Goal: Use online tool/utility: Utilize a website feature to perform a specific function

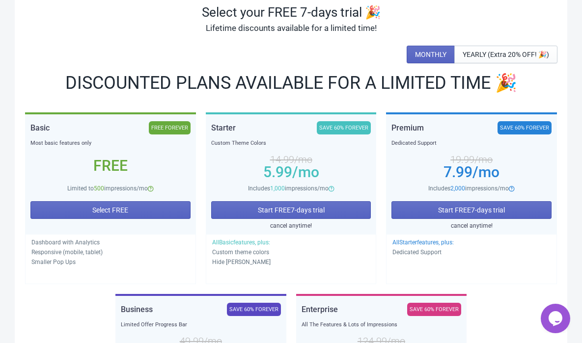
scroll to position [78, 0]
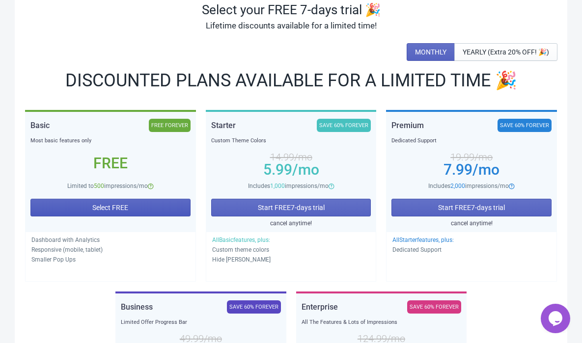
click at [100, 205] on span "Select FREE" at bounding box center [110, 208] width 36 height 8
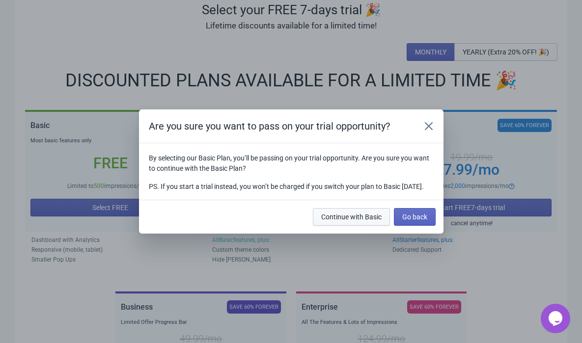
click at [355, 221] on span "Continue with Basic" at bounding box center [351, 217] width 60 height 8
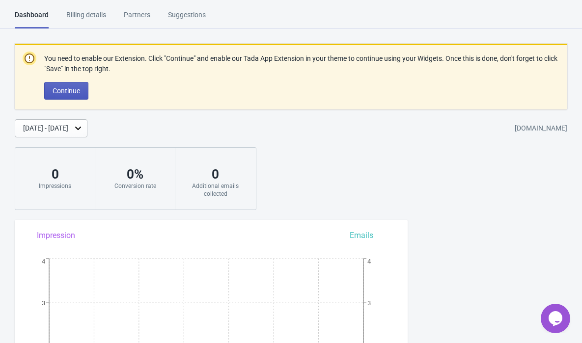
click at [56, 91] on span "Continue" at bounding box center [67, 91] width 28 height 8
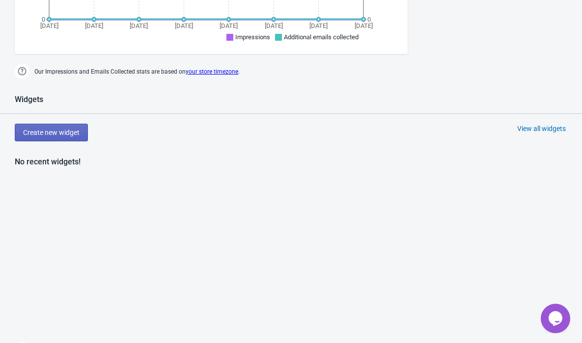
scroll to position [330, 0]
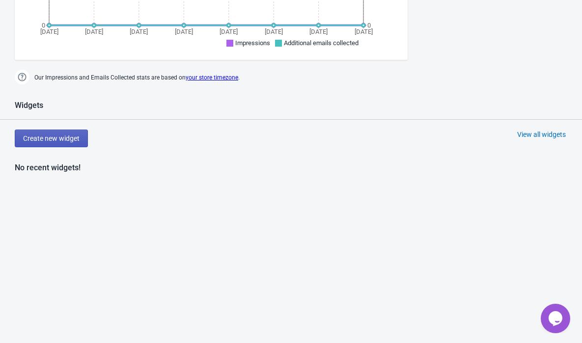
click at [47, 138] on span "Create new widget" at bounding box center [51, 139] width 56 height 8
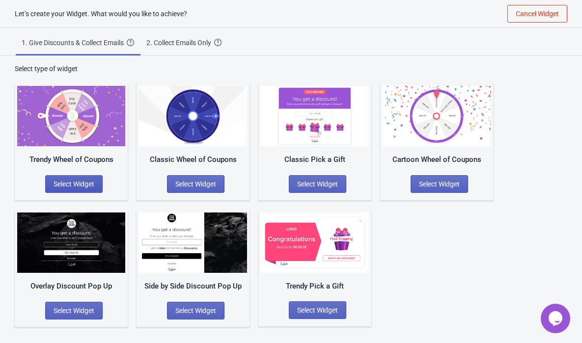
click at [63, 180] on span "Select Widget" at bounding box center [74, 184] width 41 height 8
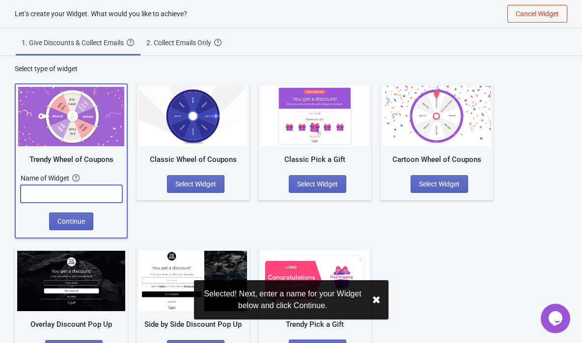
click at [56, 185] on input "text" at bounding box center [72, 194] width 102 height 18
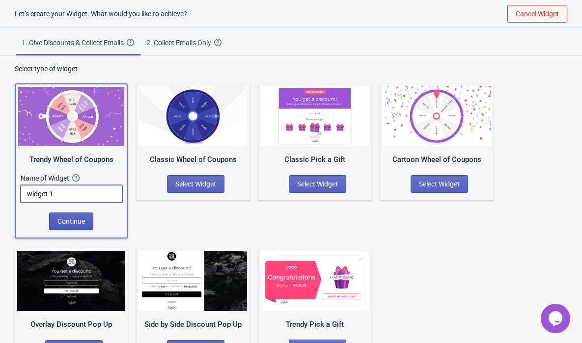
type input "widget 1"
click at [72, 218] on span "Continue" at bounding box center [71, 222] width 28 height 8
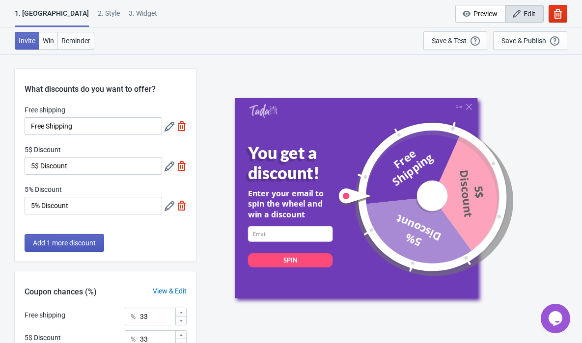
click at [77, 245] on span "Add 1 more discount" at bounding box center [64, 243] width 63 height 8
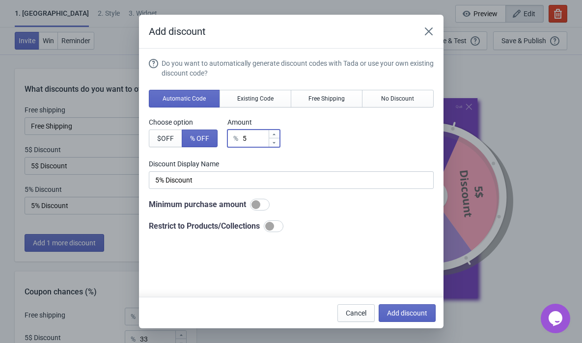
click at [261, 142] on input "5" at bounding box center [255, 139] width 26 height 18
type input "% Discount"
type input "2"
type input "2% Discount"
type input "20"
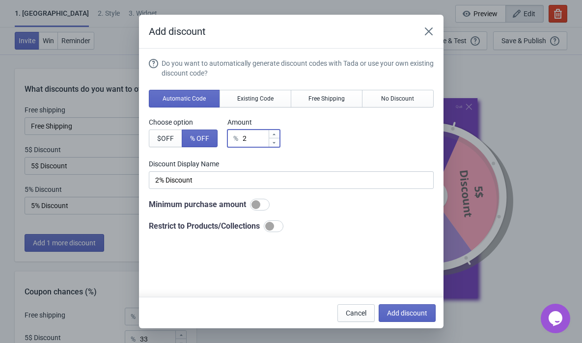
type input "20% Discount"
type input "20"
click at [400, 314] on span "Add discount" at bounding box center [407, 313] width 40 height 8
type input "25"
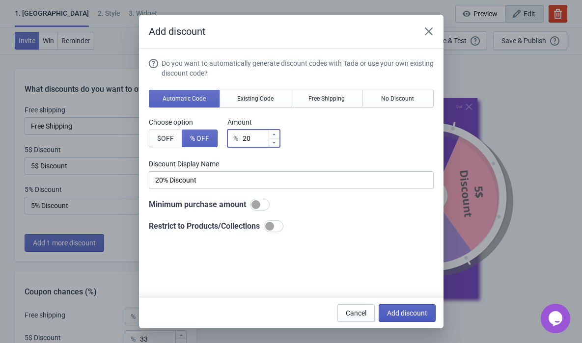
type input "25"
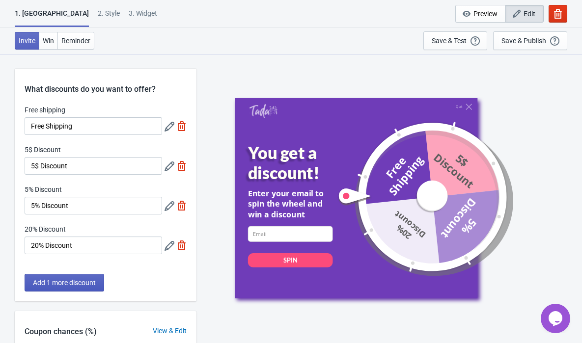
click at [63, 282] on span "Add 1 more discount" at bounding box center [64, 283] width 63 height 8
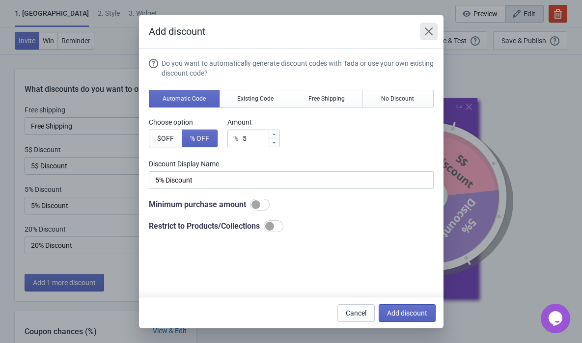
click at [427, 37] on button "Close" at bounding box center [429, 32] width 18 height 18
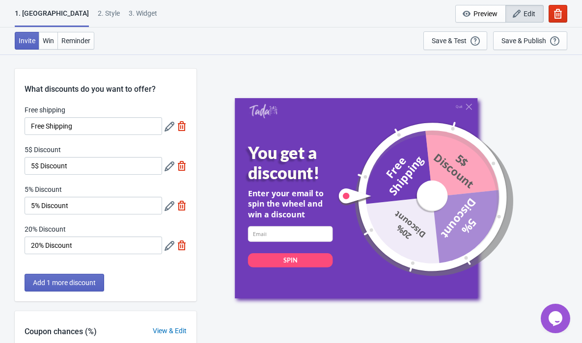
click at [168, 167] on icon at bounding box center [170, 167] width 10 height 10
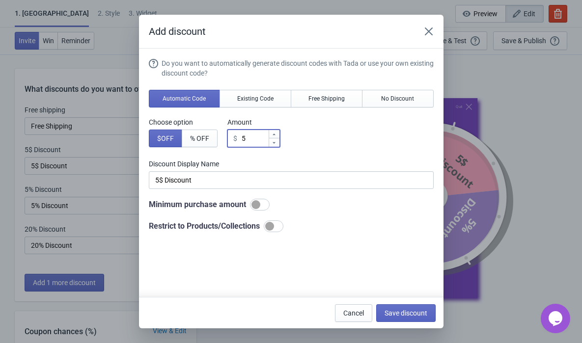
click at [259, 140] on input "5" at bounding box center [254, 139] width 27 height 18
type input "$ Discount"
type input "1"
type input "1$ Discount"
type input "19"
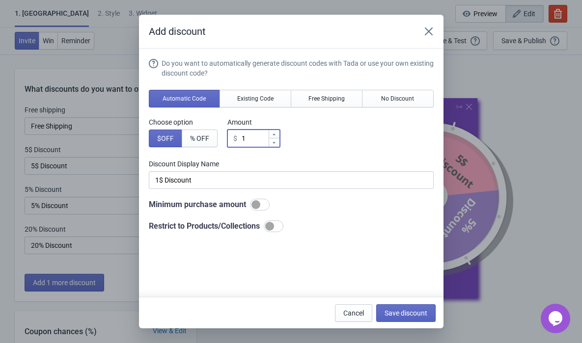
type input "19$ Discount"
type input "1"
type input "1$ Discount"
type input "10"
type input "10$ Discount"
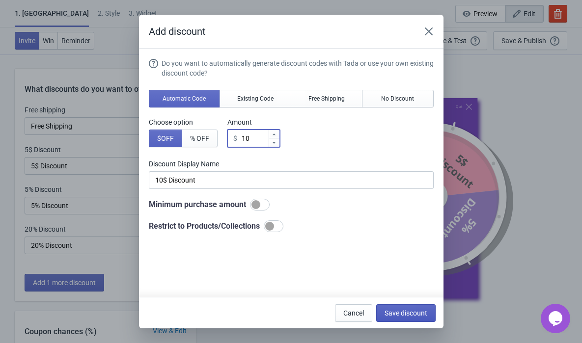
type input "10"
click at [408, 312] on span "Save discount" at bounding box center [406, 313] width 43 height 8
type input "10$ Discount"
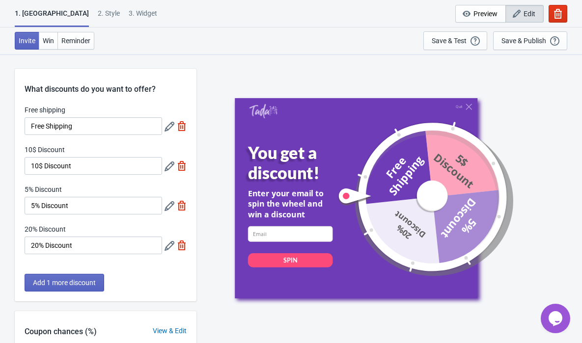
click at [171, 209] on icon at bounding box center [170, 206] width 10 height 10
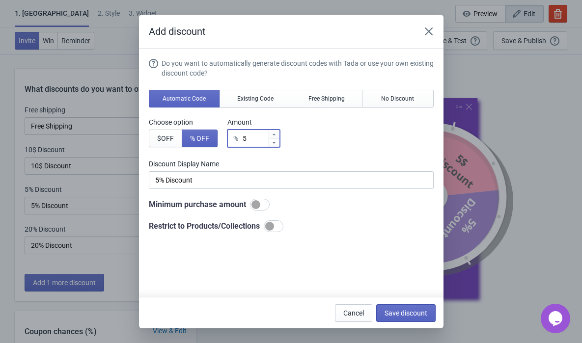
click at [262, 135] on input "5" at bounding box center [255, 139] width 26 height 18
type input "15"
type input "15% Discount"
type input "15"
click at [408, 307] on button "Save discount" at bounding box center [405, 314] width 59 height 18
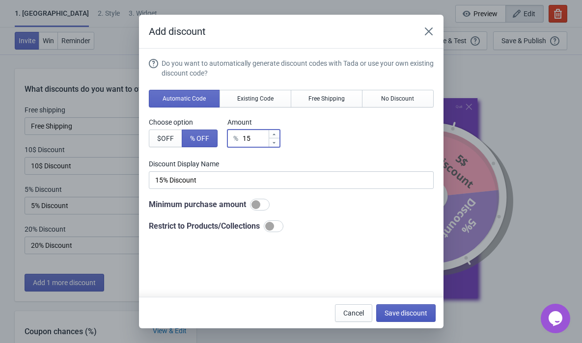
type input "15% Discount"
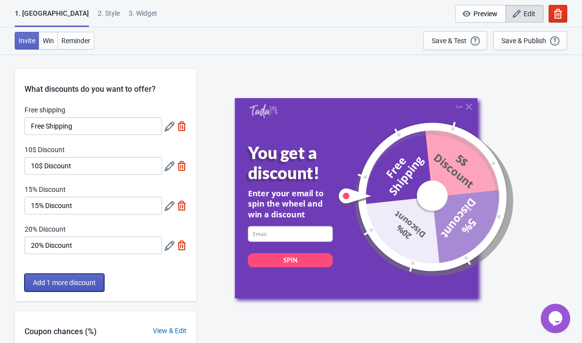
click at [56, 284] on span "Add 1 more discount" at bounding box center [64, 283] width 63 height 8
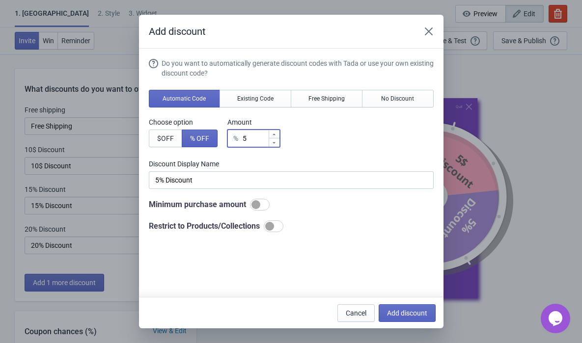
click at [263, 145] on input "5" at bounding box center [255, 139] width 26 height 18
type input "% Discount"
type input "2"
type input "2% Discount"
type input "25"
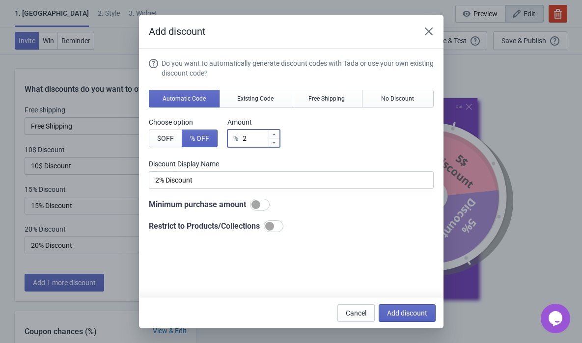
type input "25% Discount"
type input "25"
click at [411, 310] on span "Add discount" at bounding box center [407, 313] width 40 height 8
type input "20"
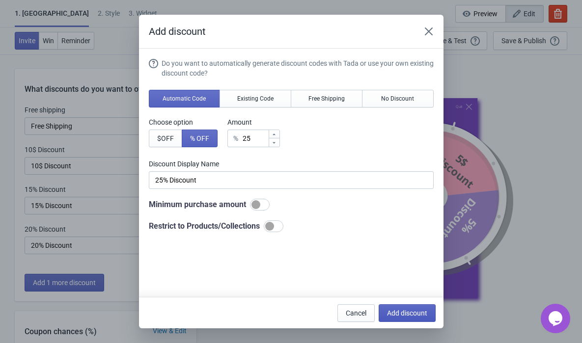
type input "20"
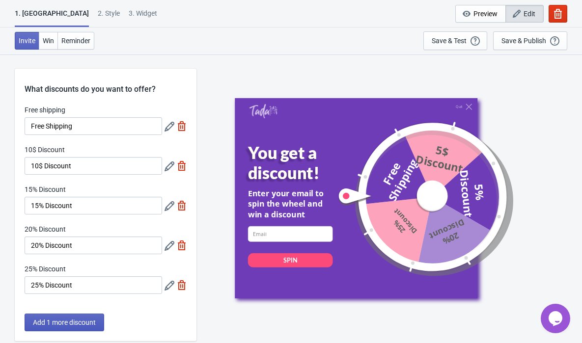
click at [76, 315] on button "Add 1 more discount" at bounding box center [65, 323] width 80 height 18
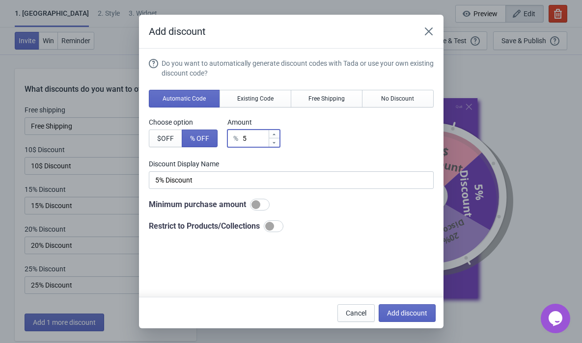
click at [256, 142] on input "5" at bounding box center [255, 139] width 26 height 18
type input "% Discount"
type input "3"
type input "3% Discount"
type input "30"
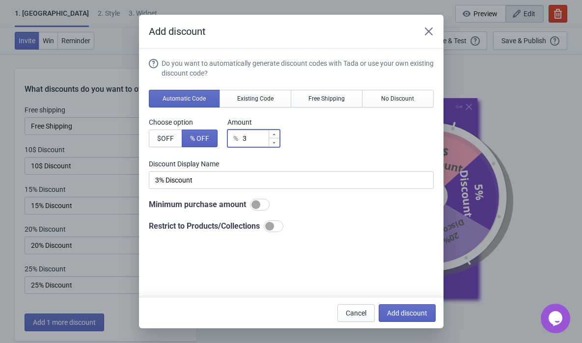
type input "30% Discount"
type input "30"
click at [410, 307] on button "Add discount" at bounding box center [407, 314] width 57 height 18
type input "16"
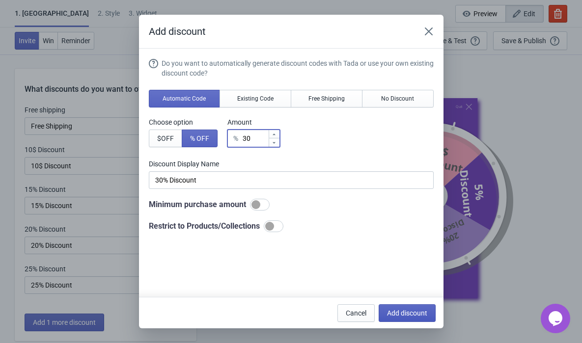
type input "17"
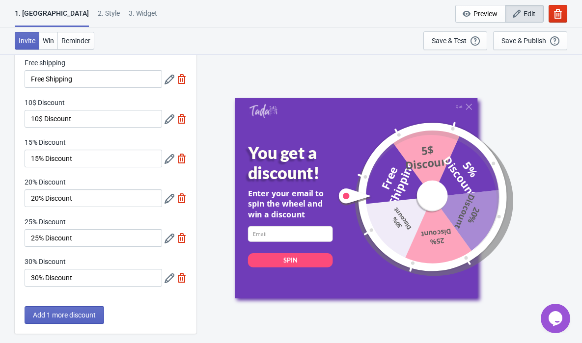
scroll to position [52, 0]
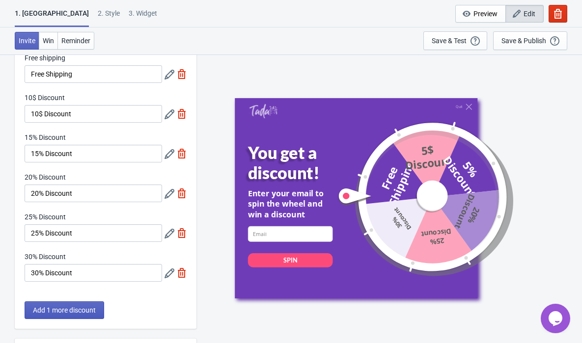
click at [66, 309] on span "Add 1 more discount" at bounding box center [64, 311] width 63 height 8
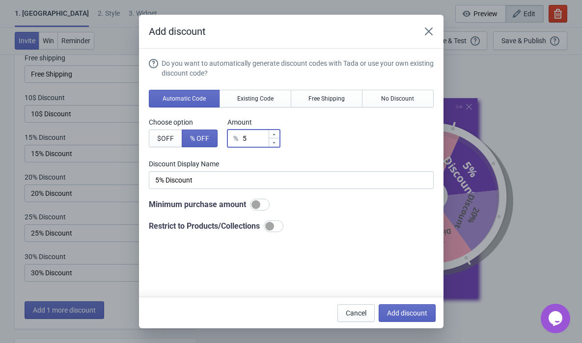
click at [256, 141] on input "5" at bounding box center [255, 139] width 26 height 18
type input "% Discount"
type input "4"
type input "4% Discount"
type input "40"
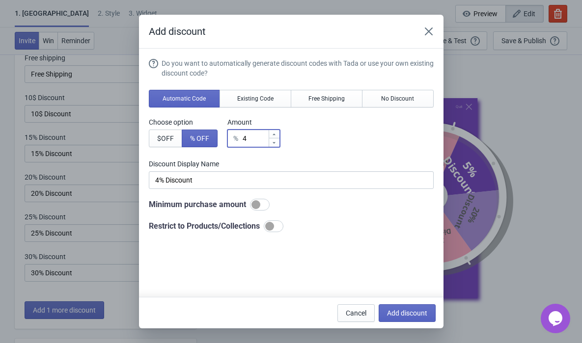
type input "40% Discount"
type input "40"
click at [406, 318] on button "Add discount" at bounding box center [407, 314] width 57 height 18
type input "14"
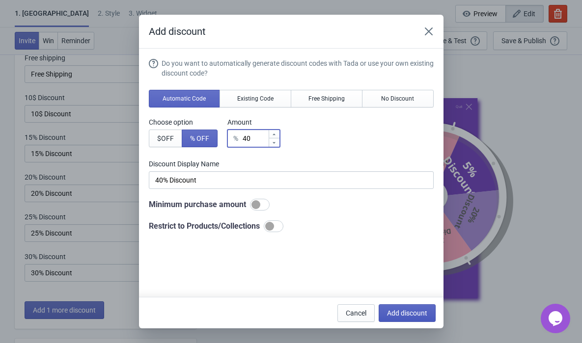
type input "14"
type input "15"
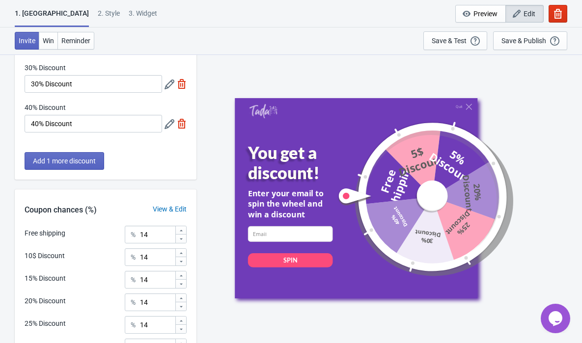
scroll to position [250, 0]
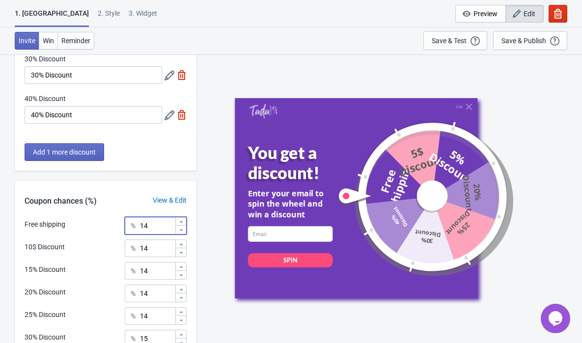
click at [155, 223] on input "14" at bounding box center [156, 226] width 35 height 18
type input "1"
type input "0"
click at [152, 247] on input "14" at bounding box center [156, 249] width 35 height 18
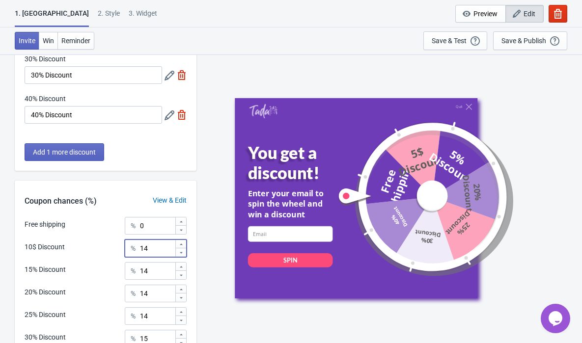
type input "1"
type input "0"
click at [153, 276] on input "14" at bounding box center [156, 271] width 35 height 18
type input "1"
type input "0"
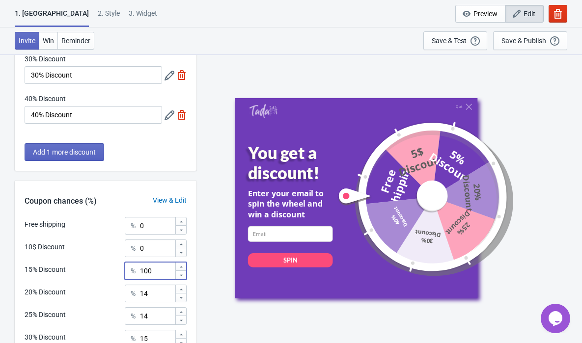
type input "100"
click at [155, 295] on input "14" at bounding box center [156, 294] width 35 height 18
type input "1"
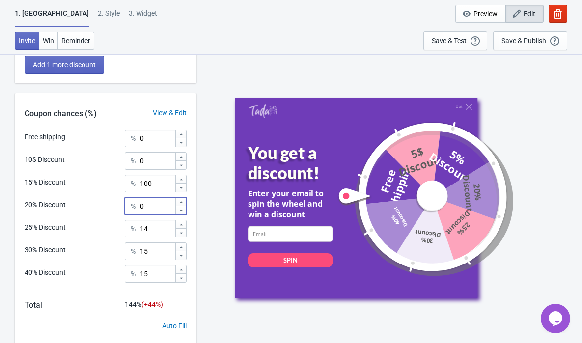
scroll to position [348, 0]
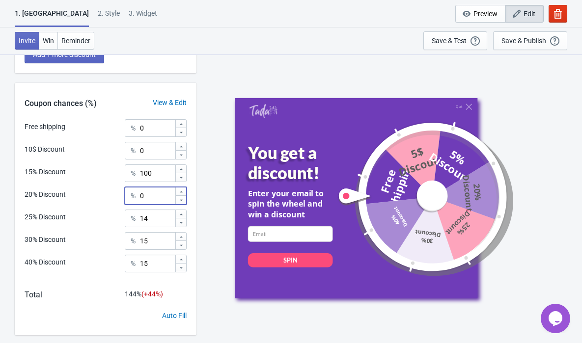
type input "0"
click at [156, 223] on input "14" at bounding box center [156, 219] width 35 height 18
type input "1"
type input "0"
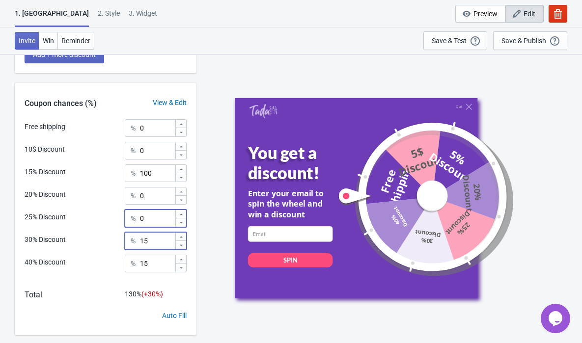
click at [157, 248] on input "15" at bounding box center [156, 241] width 35 height 18
type input "1"
type input "0"
click at [153, 264] on input "15" at bounding box center [156, 264] width 35 height 18
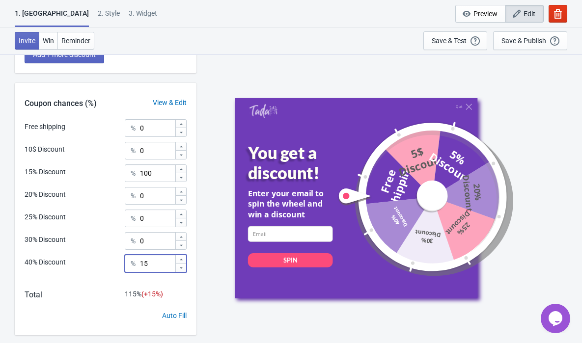
type input "1"
type input "0"
click at [55, 303] on div "Total 100 %" at bounding box center [106, 300] width 182 height 22
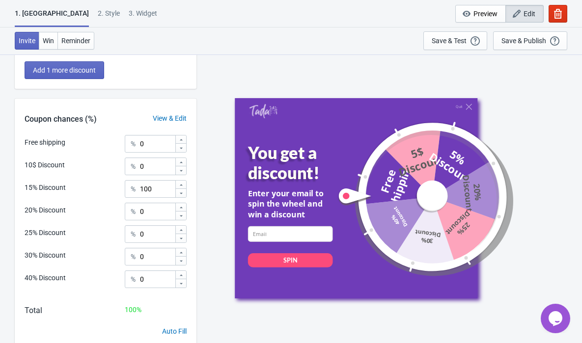
scroll to position [367, 0]
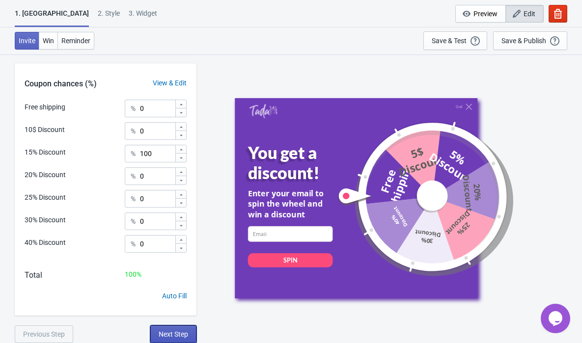
click at [173, 336] on span "Next Step" at bounding box center [173, 335] width 29 height 8
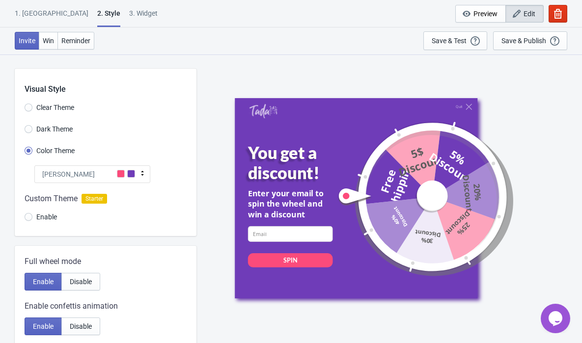
click at [102, 171] on div "Tada" at bounding box center [92, 175] width 116 height 18
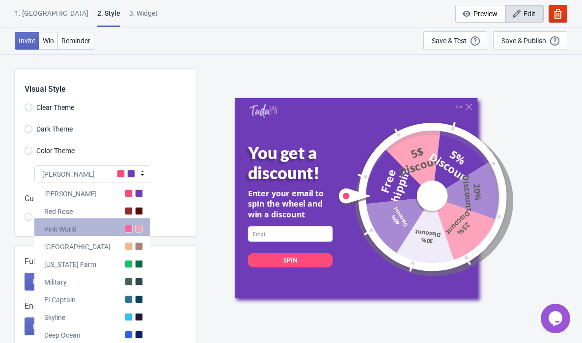
click at [146, 225] on div "Pink World" at bounding box center [92, 228] width 116 height 18
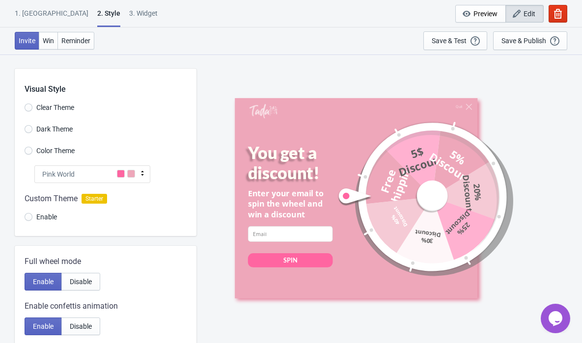
click at [136, 167] on div "Pink World" at bounding box center [92, 175] width 116 height 18
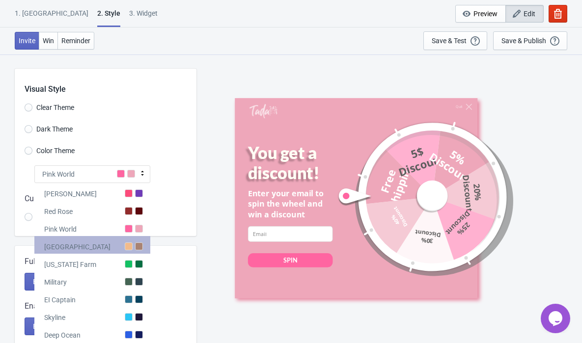
click at [133, 248] on div "Miami Beach" at bounding box center [92, 245] width 116 height 18
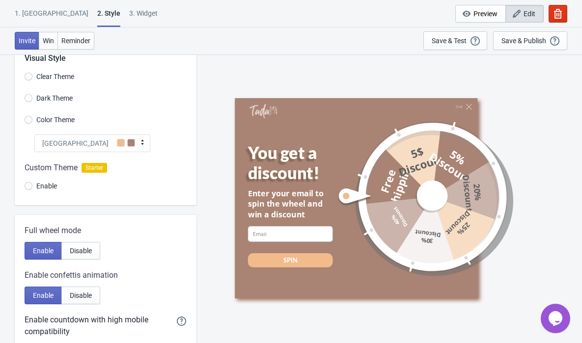
scroll to position [36, 0]
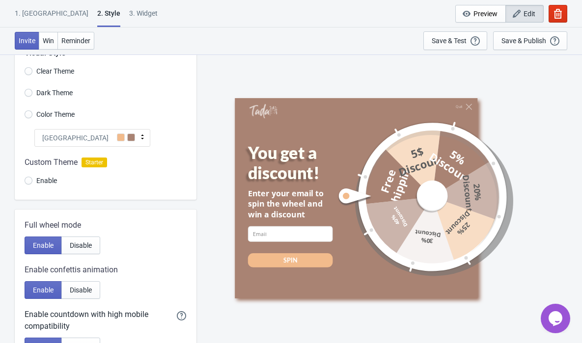
click at [112, 139] on div "Miami Beach" at bounding box center [92, 138] width 116 height 18
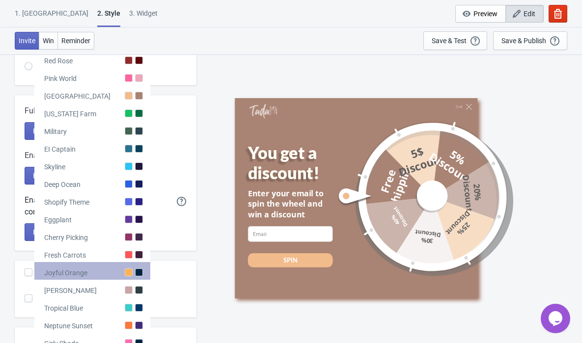
scroll to position [152, 0]
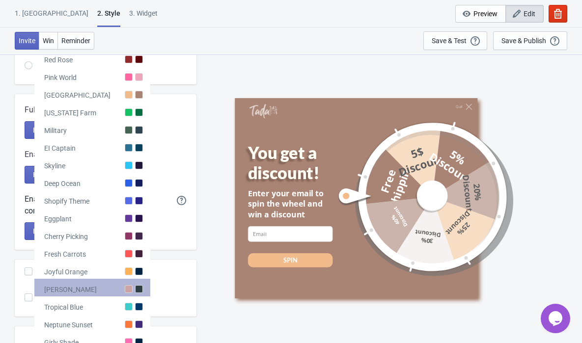
click at [136, 280] on div "Olivia Rose" at bounding box center [92, 288] width 116 height 18
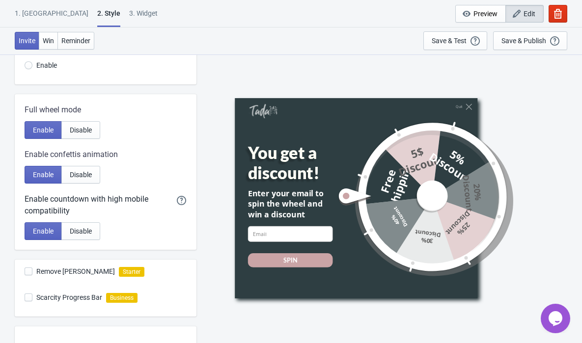
scroll to position [0, 0]
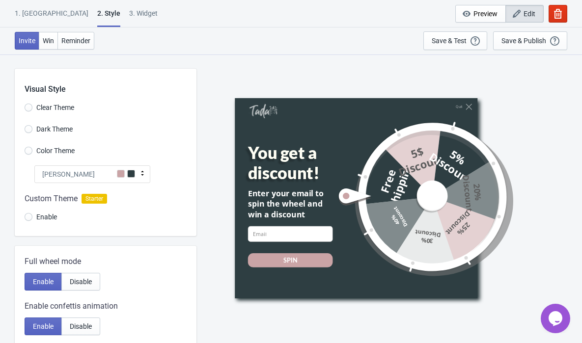
click at [108, 168] on div "Olivia Rose" at bounding box center [92, 175] width 116 height 18
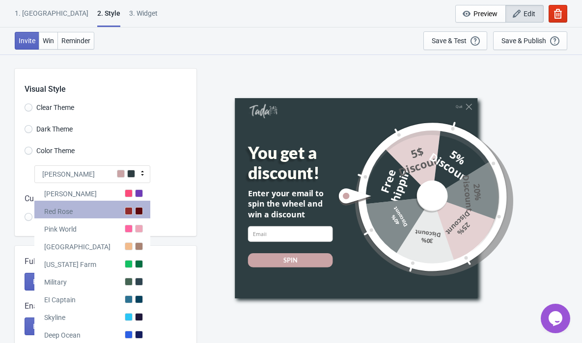
click at [97, 208] on div "Red Rose" at bounding box center [92, 210] width 116 height 18
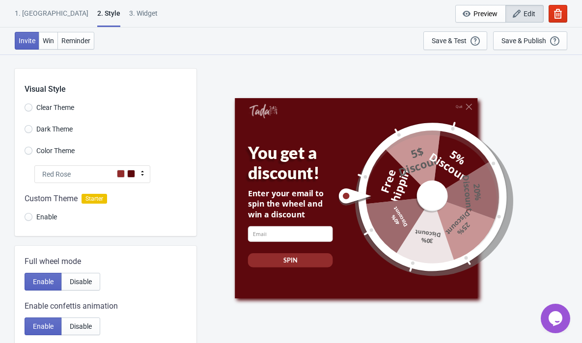
click at [104, 168] on div "Red Rose" at bounding box center [92, 175] width 116 height 18
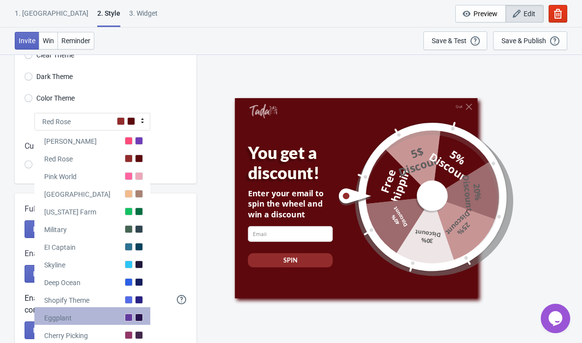
scroll to position [51, 0]
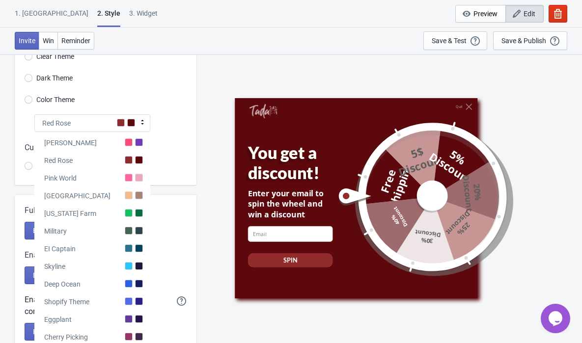
click at [180, 146] on div at bounding box center [106, 158] width 182 height 53
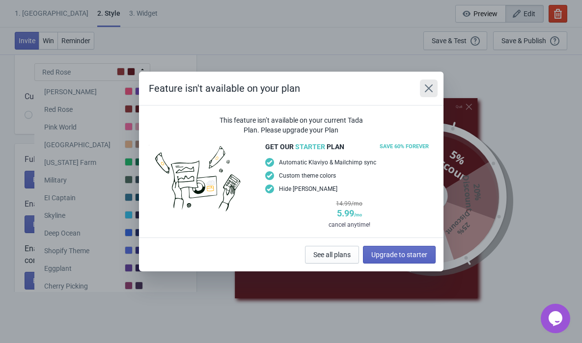
click at [431, 86] on icon "Close" at bounding box center [428, 88] width 8 height 8
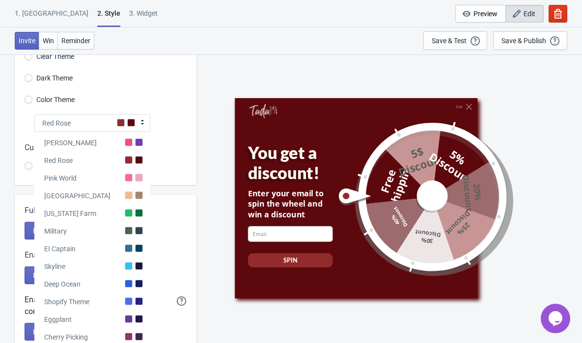
click at [221, 125] on div "Quit You get a discount! Enter your email to spin the wheel and win a discount …" at bounding box center [389, 198] width 376 height 289
click at [187, 210] on div "Full wheel mode Enable Disable Enable confettis animation Enable Disable Enable…" at bounding box center [106, 273] width 182 height 156
click at [139, 121] on icon at bounding box center [143, 122] width 10 height 10
radio input "true"
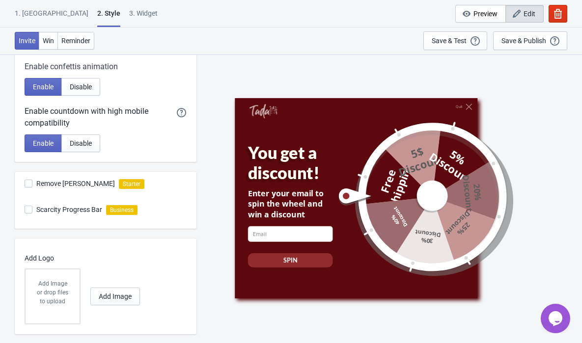
scroll to position [258, 0]
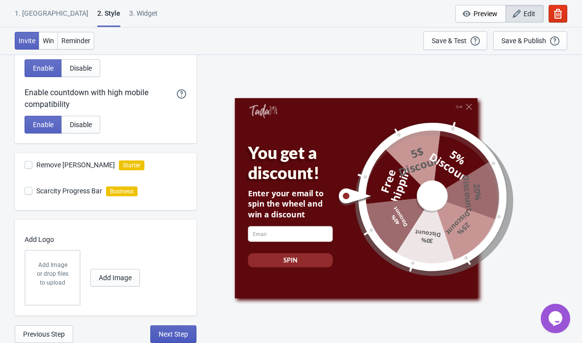
click at [174, 335] on span "Next Step" at bounding box center [173, 335] width 29 height 8
select select "once"
select select "1"
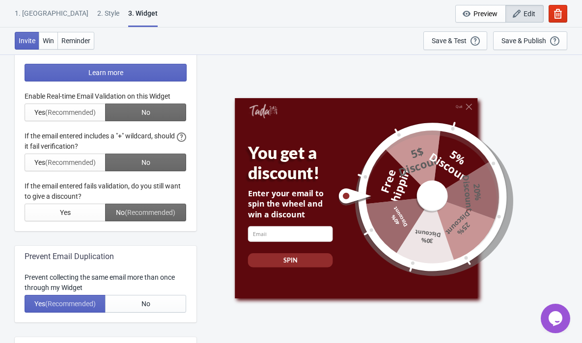
scroll to position [0, 0]
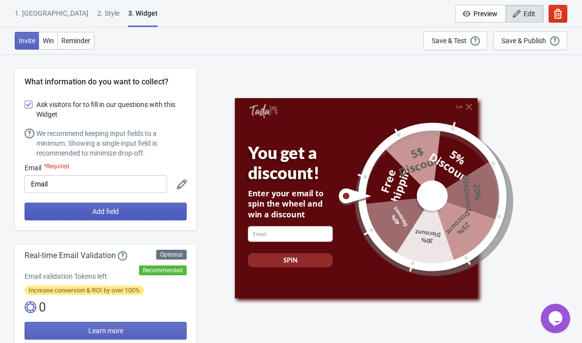
click at [113, 208] on span "Add field" at bounding box center [105, 212] width 27 height 8
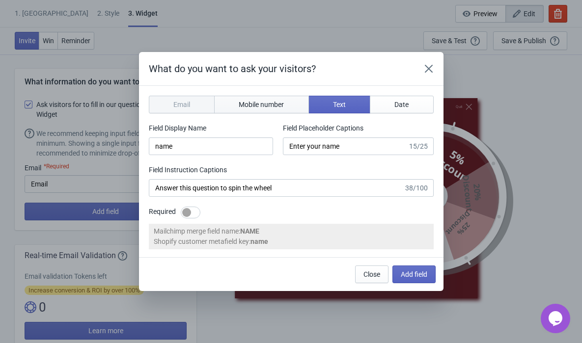
click at [266, 104] on span "Mobile number" at bounding box center [261, 105] width 45 height 8
type input "phone"
type input "Enter your mobile number"
type input "Next, enter your mobile number to spin the wheel"
select select "us"
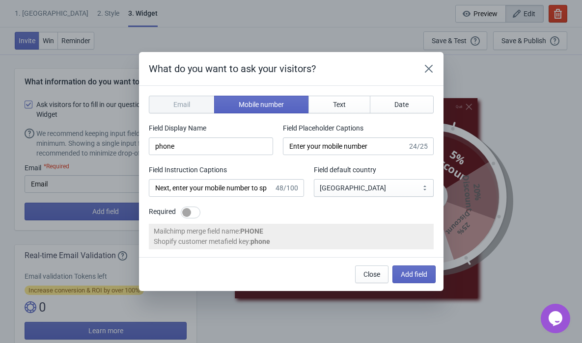
click at [189, 212] on div at bounding box center [186, 212] width 9 height 9
checkbox input "true"
click at [415, 278] on span "Add field" at bounding box center [414, 275] width 27 height 8
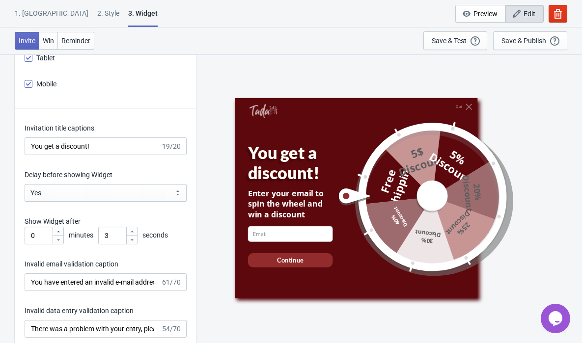
scroll to position [1359, 0]
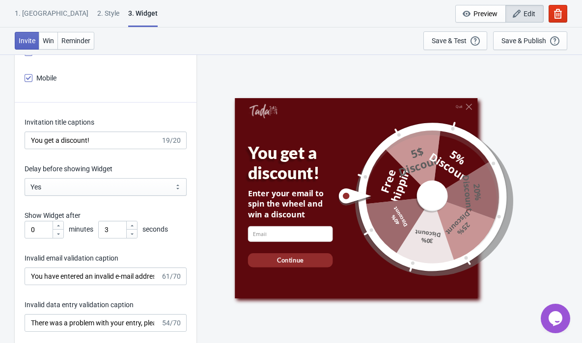
click at [133, 223] on icon at bounding box center [132, 226] width 6 height 6
type input "5"
click at [157, 210] on div "Invitation title captions You get a discount! 19/20 Delay before showing Widget…" at bounding box center [106, 336] width 182 height 466
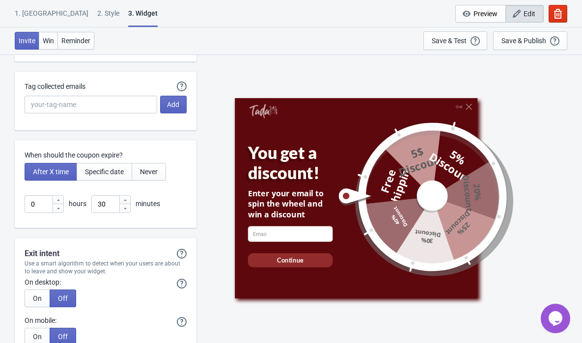
scroll to position [2348, 0]
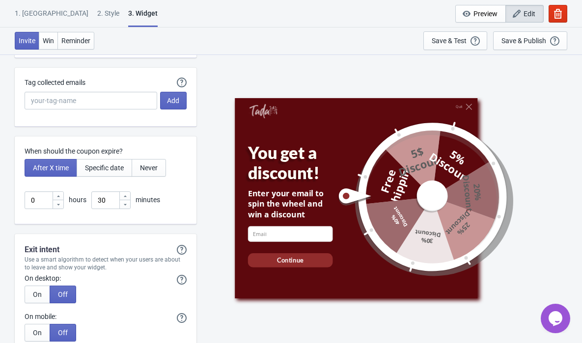
click at [125, 204] on icon at bounding box center [125, 204] width 3 height 1
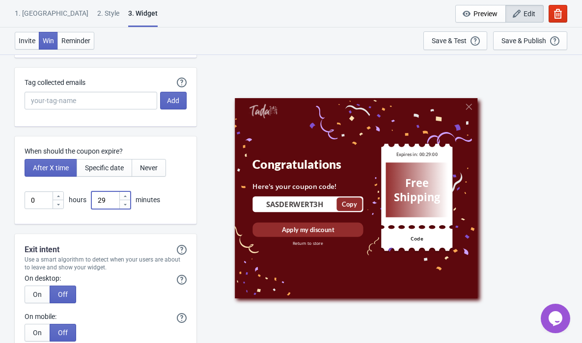
click at [125, 204] on icon at bounding box center [125, 204] width 3 height 1
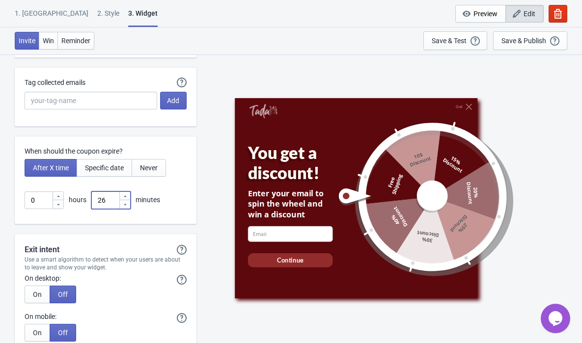
click at [125, 204] on icon at bounding box center [125, 204] width 3 height 1
click at [125, 205] on icon at bounding box center [125, 205] width 6 height 6
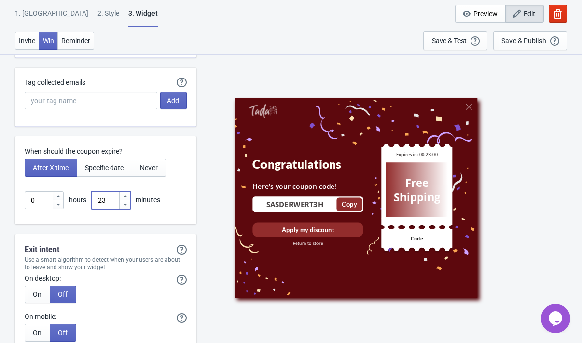
click at [125, 205] on icon at bounding box center [125, 205] width 6 height 6
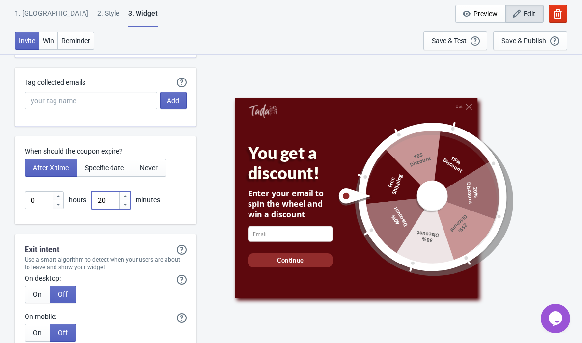
click at [125, 205] on icon at bounding box center [125, 205] width 6 height 6
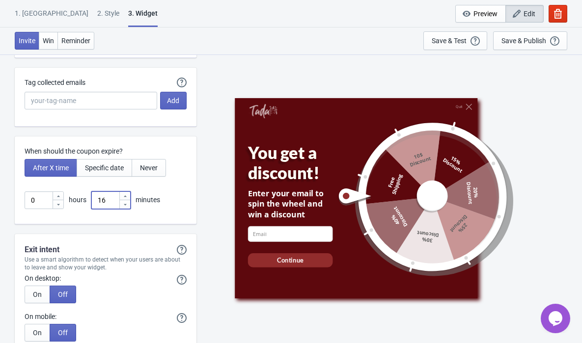
type input "15"
click at [175, 205] on div "0 hours 15 minutes" at bounding box center [106, 201] width 162 height 18
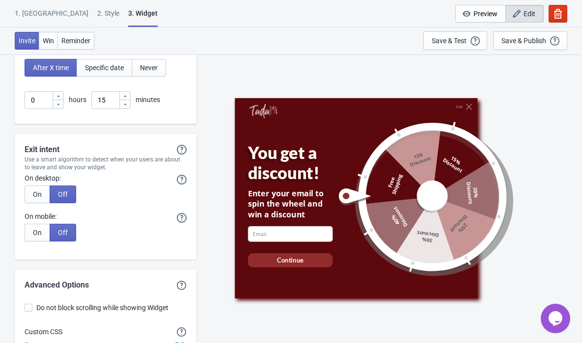
scroll to position [2513, 0]
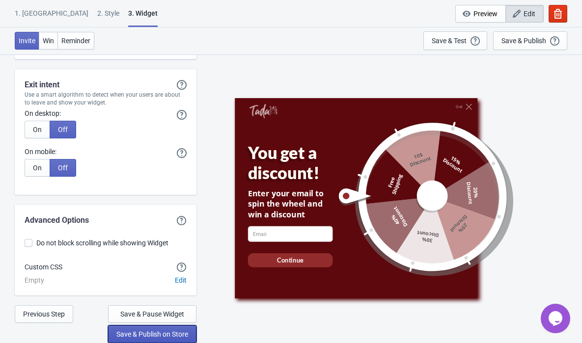
click at [143, 334] on span "Save & Publish on Store" at bounding box center [152, 335] width 72 height 8
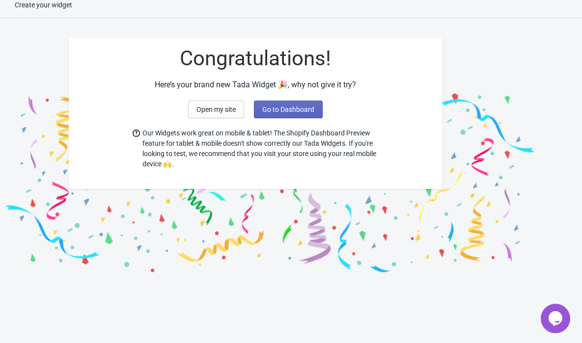
scroll to position [10, 0]
click at [283, 106] on span "Go to Dashboard" at bounding box center [288, 110] width 52 height 8
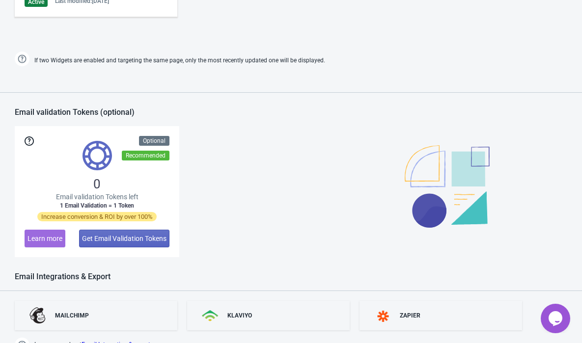
scroll to position [698, 0]
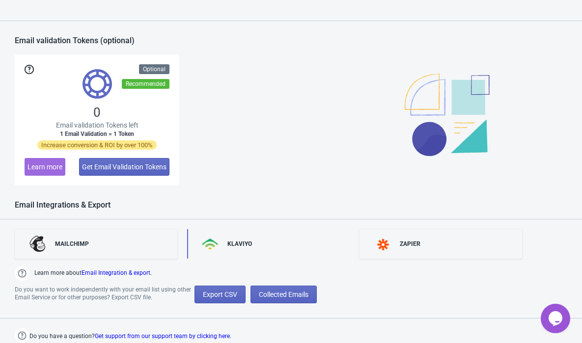
click at [232, 246] on div "KLAVIYO" at bounding box center [239, 244] width 25 height 8
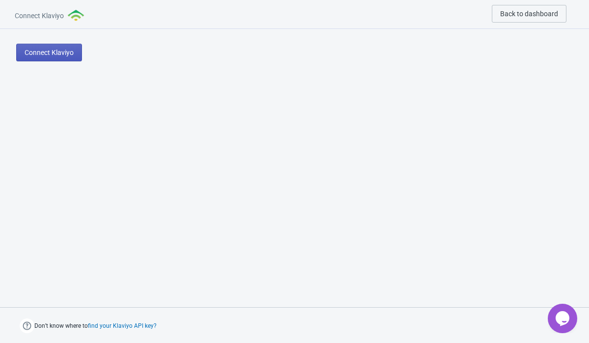
click at [68, 55] on span "Connect Klaviyo" at bounding box center [49, 53] width 49 height 8
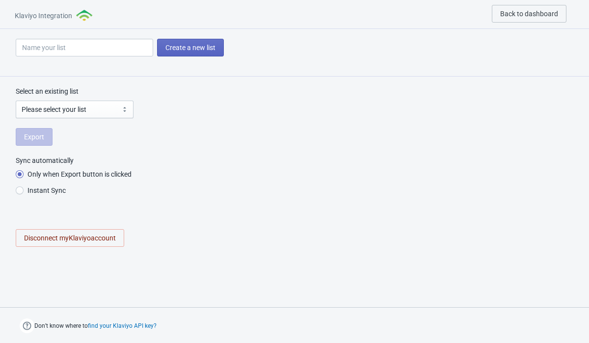
radio input "true"
click at [83, 106] on select "Please select your list Email List SMS List Preview List" at bounding box center [75, 110] width 118 height 18
select select "QZLhqW"
click at [16, 101] on select "Please select your list Email List SMS List Preview List" at bounding box center [75, 110] width 118 height 18
radio input "true"
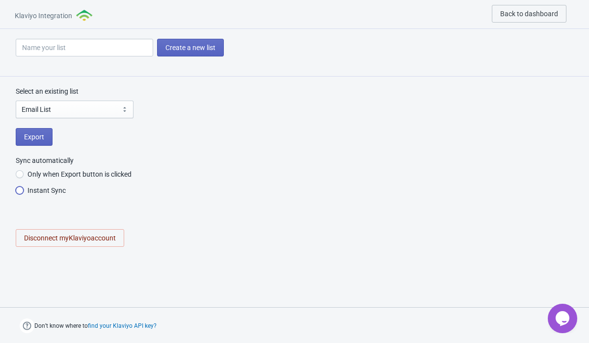
click at [21, 190] on input "Instant Sync" at bounding box center [20, 196] width 8 height 18
radio input "true"
